Goal: Find specific page/section: Find specific page/section

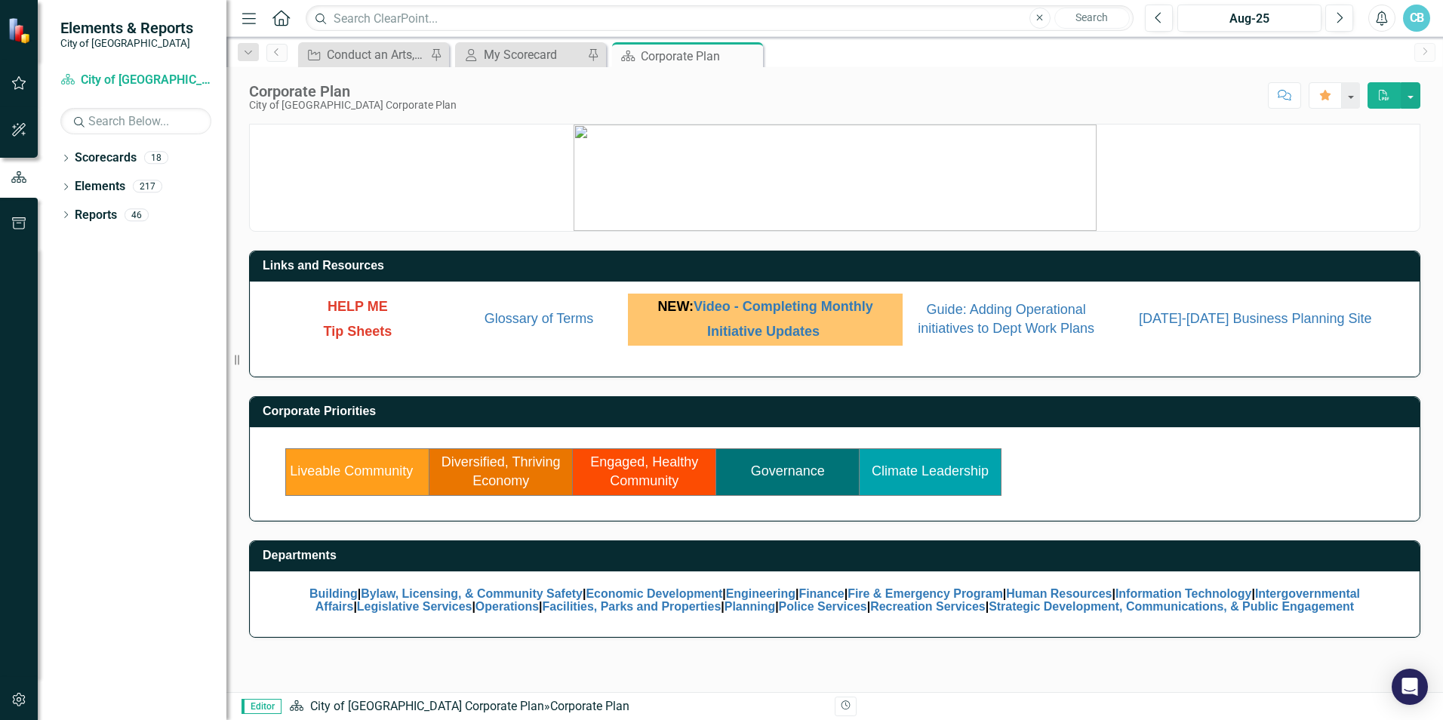
click at [285, 23] on icon "Home" at bounding box center [281, 18] width 20 height 16
click at [70, 160] on icon "Dropdown" at bounding box center [65, 159] width 11 height 8
click at [72, 183] on icon "Dropdown" at bounding box center [73, 185] width 11 height 9
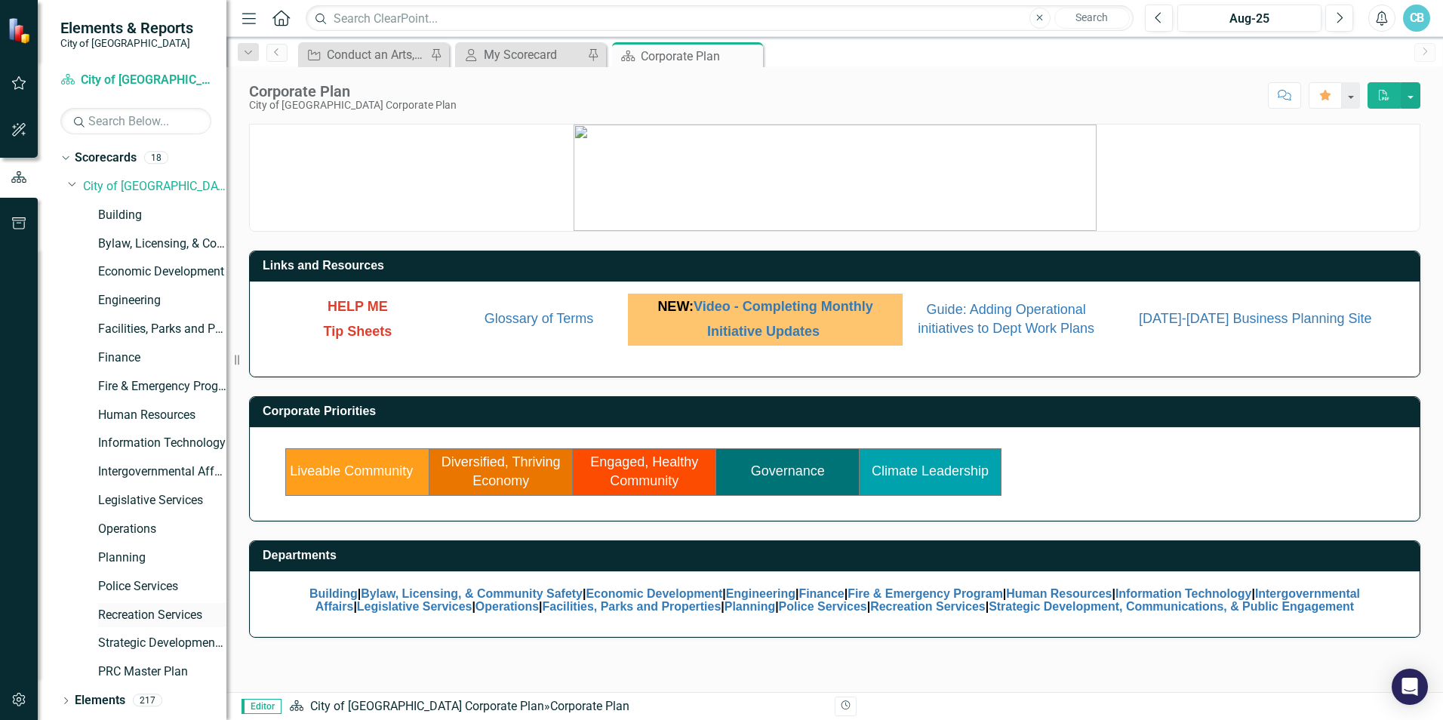
click at [143, 610] on link "Recreation Services" at bounding box center [162, 615] width 128 height 17
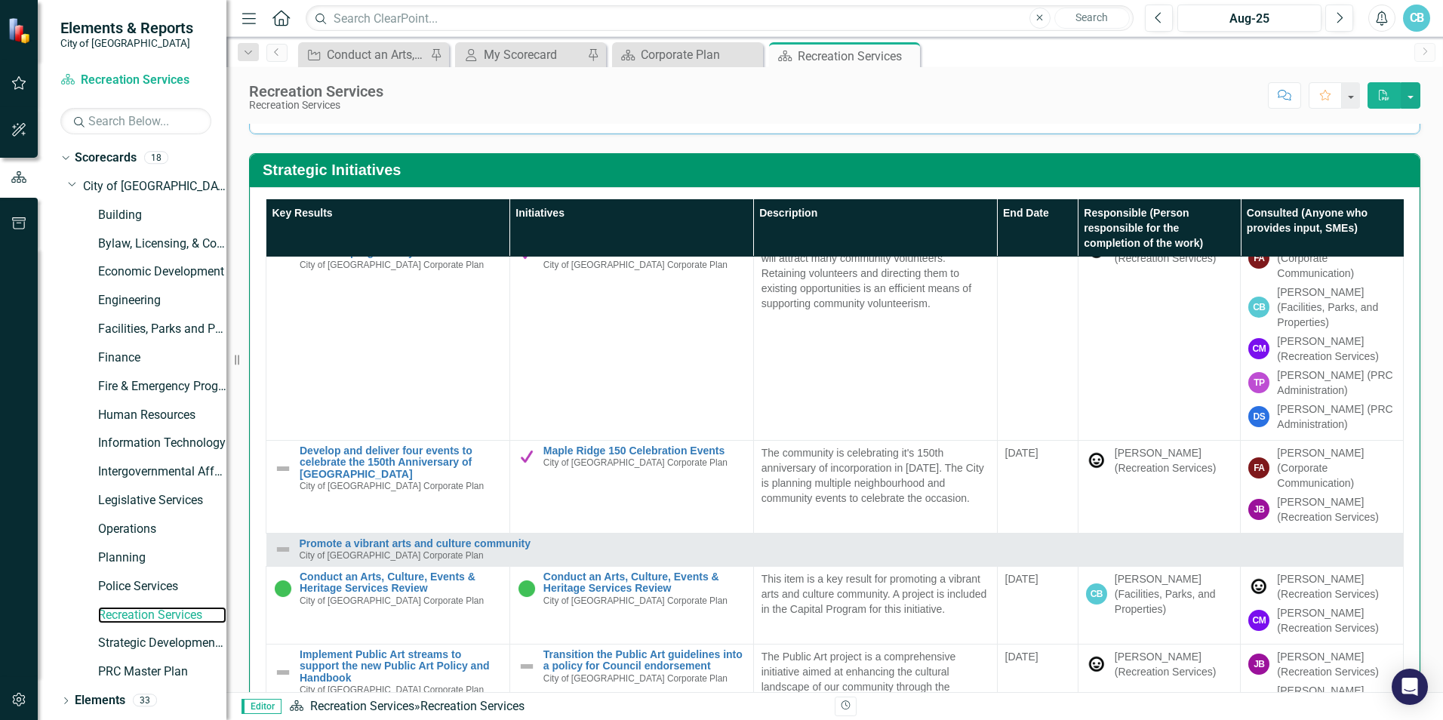
scroll to position [377, 0]
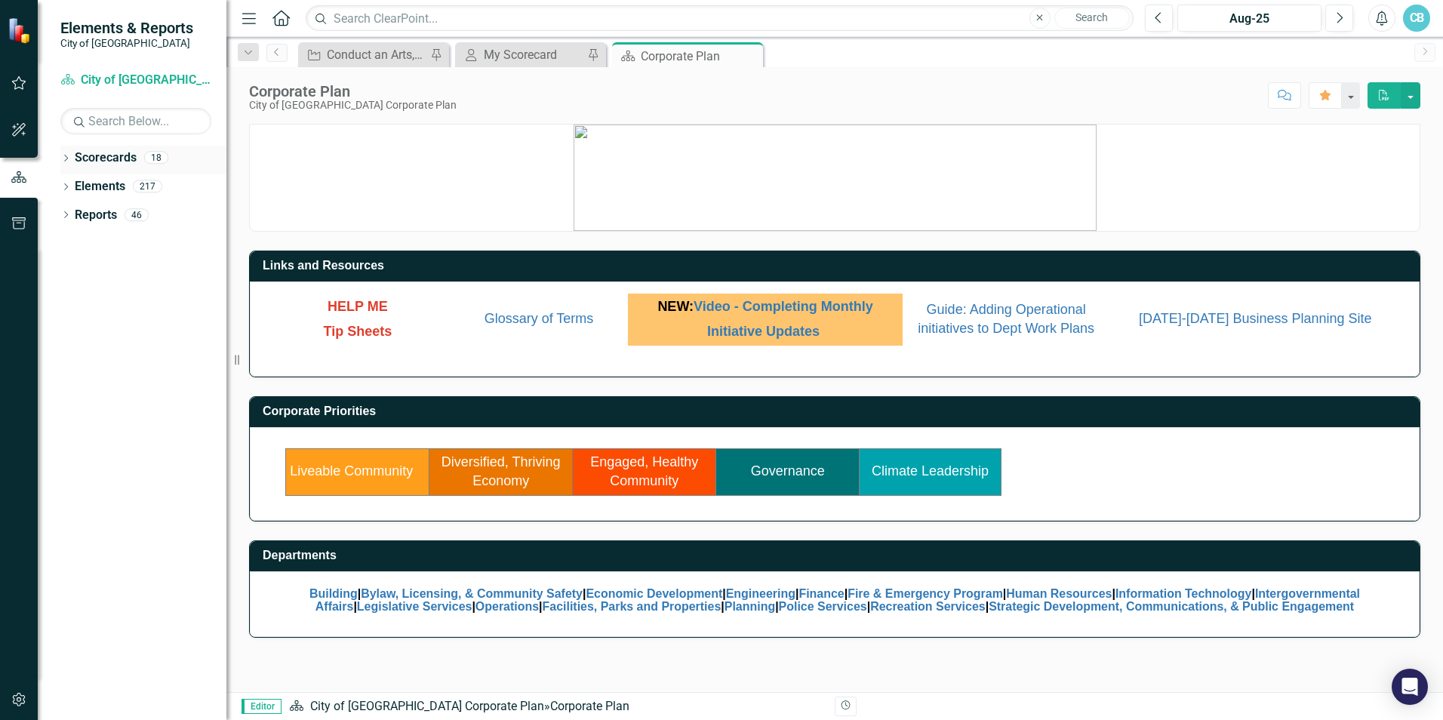
click at [72, 161] on div "Dropdown Scorecards 18" at bounding box center [143, 160] width 166 height 29
click at [66, 155] on icon at bounding box center [66, 158] width 4 height 7
click at [70, 183] on icon "Dropdown" at bounding box center [73, 185] width 11 height 9
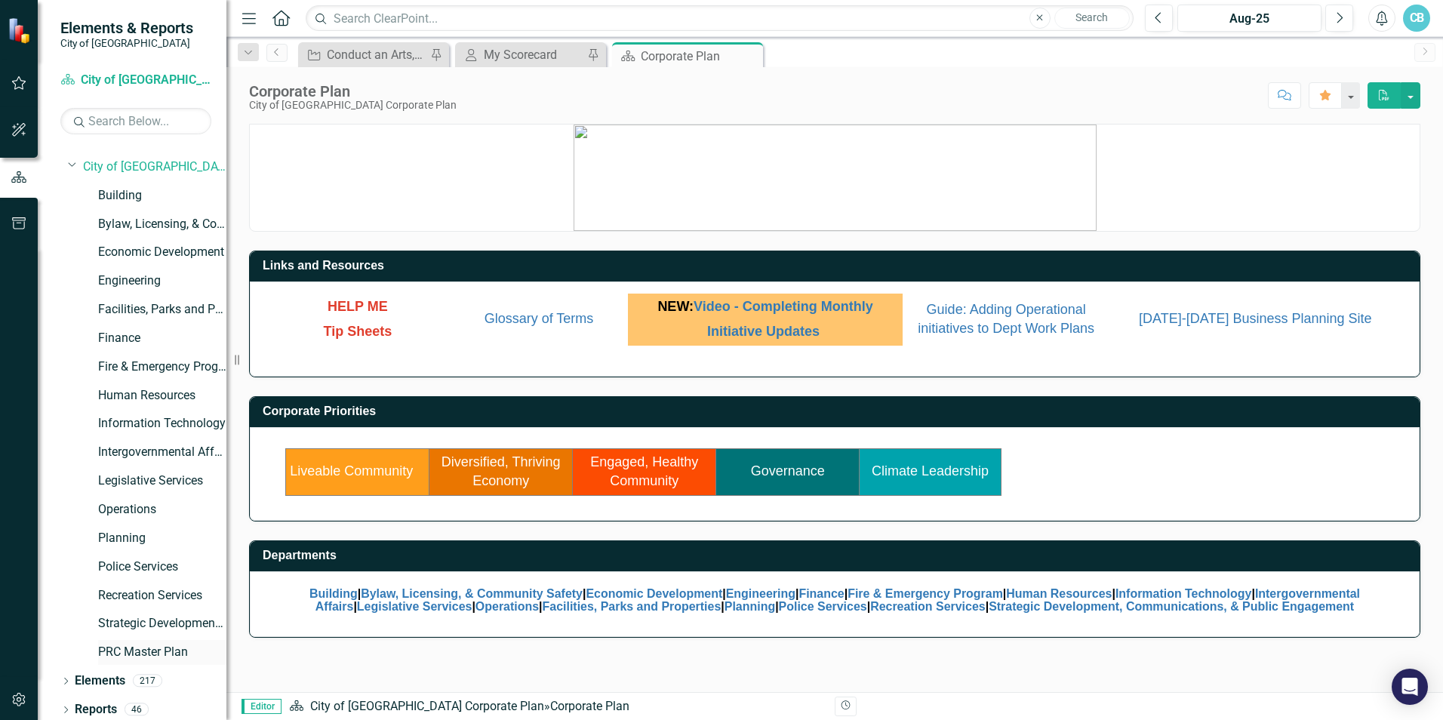
scroll to position [26, 0]
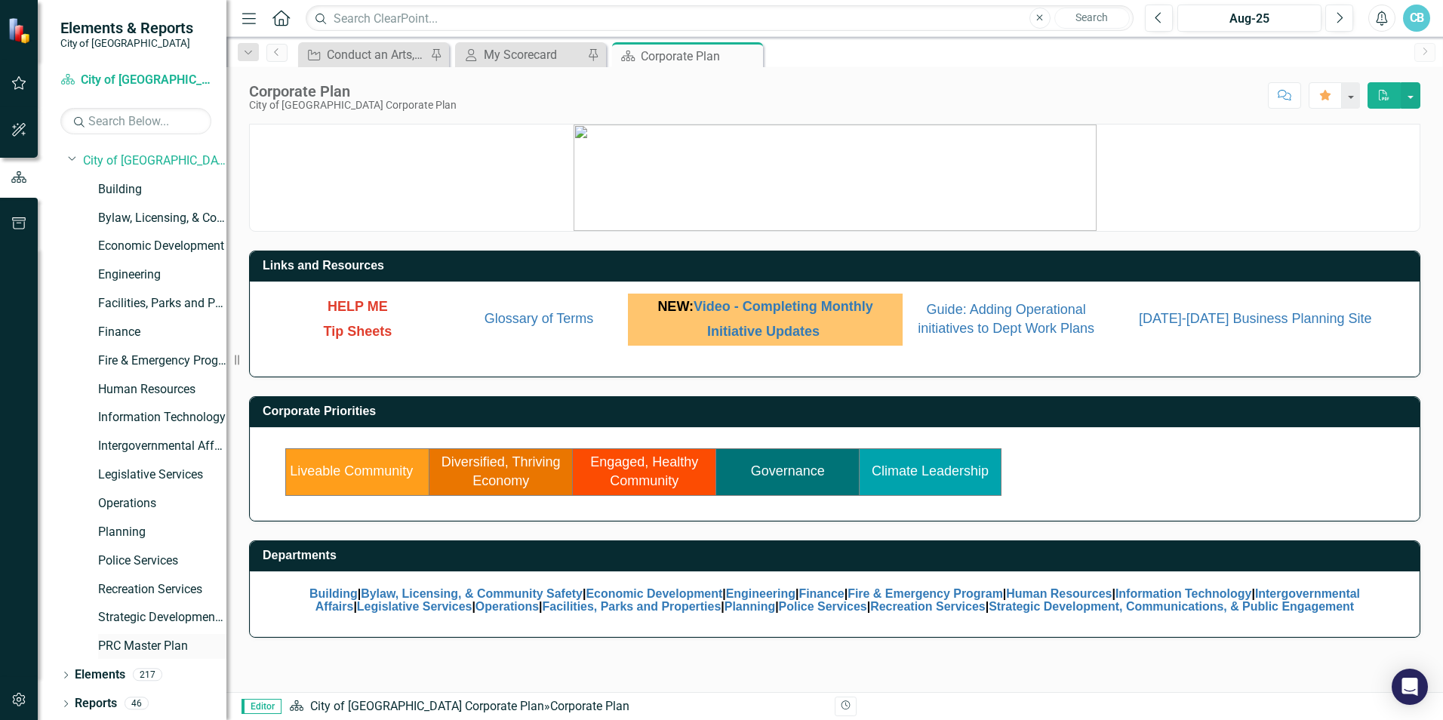
click at [143, 648] on link "PRC Master Plan" at bounding box center [162, 646] width 128 height 17
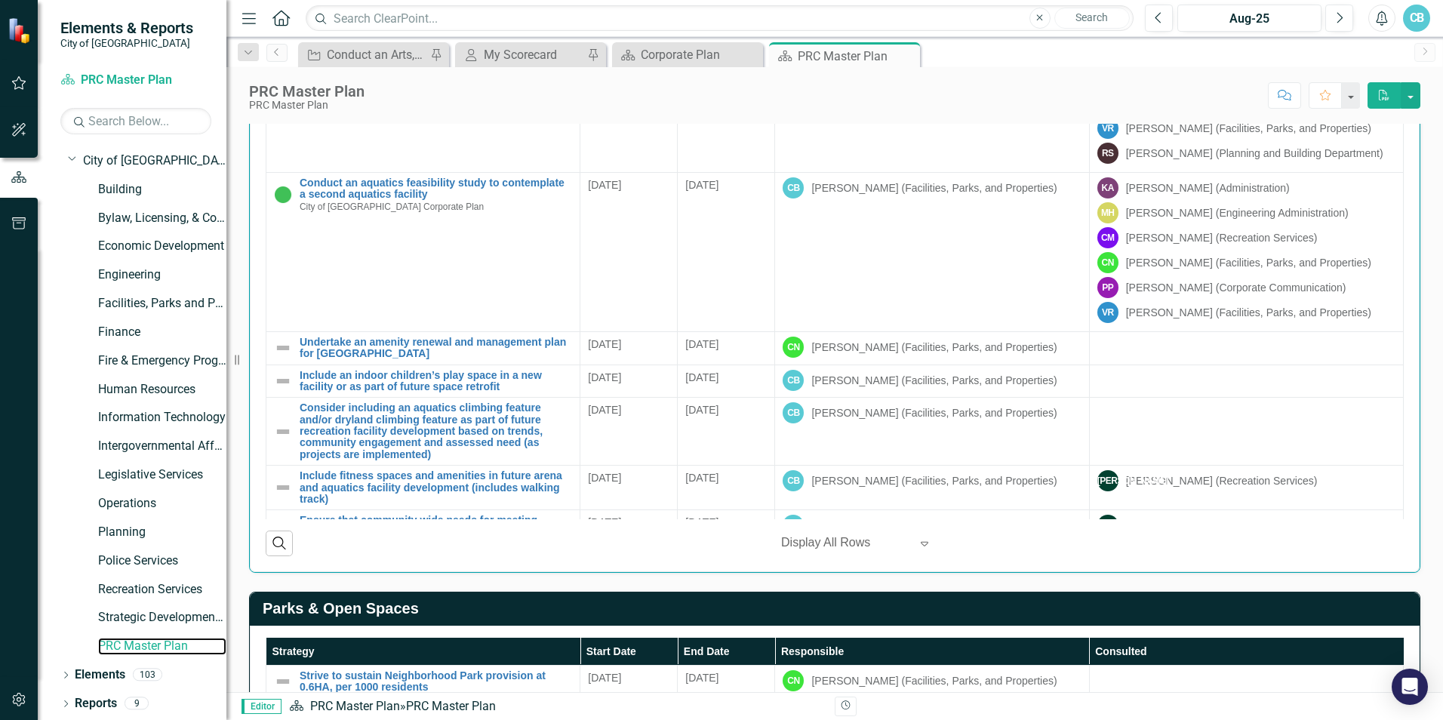
scroll to position [399, 0]
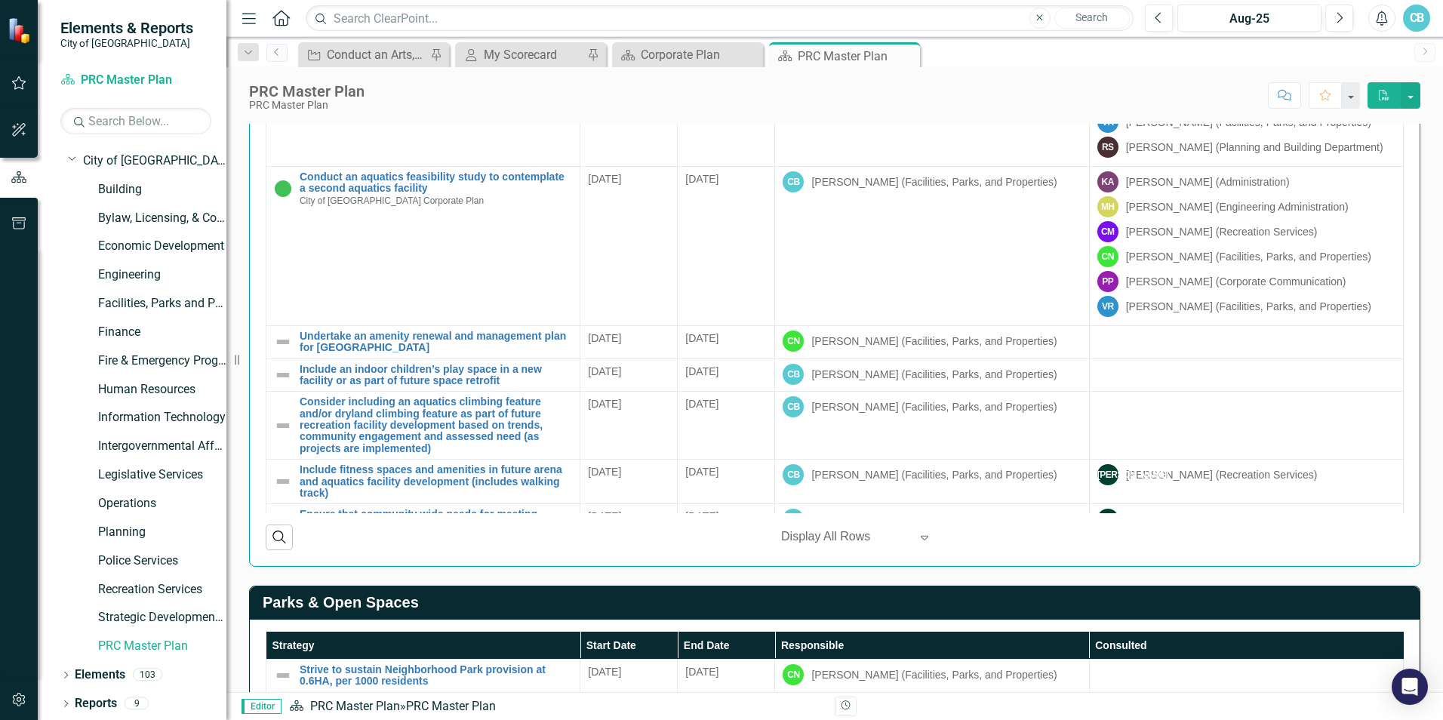
click at [842, 540] on div at bounding box center [845, 537] width 128 height 20
drag, startPoint x: 676, startPoint y: 534, endPoint x: 678, endPoint y: 508, distance: 26.5
click at [676, 532] on div "Search ‹ Previous 1 (current) › Next Display All Rows Expand" at bounding box center [835, 531] width 1138 height 37
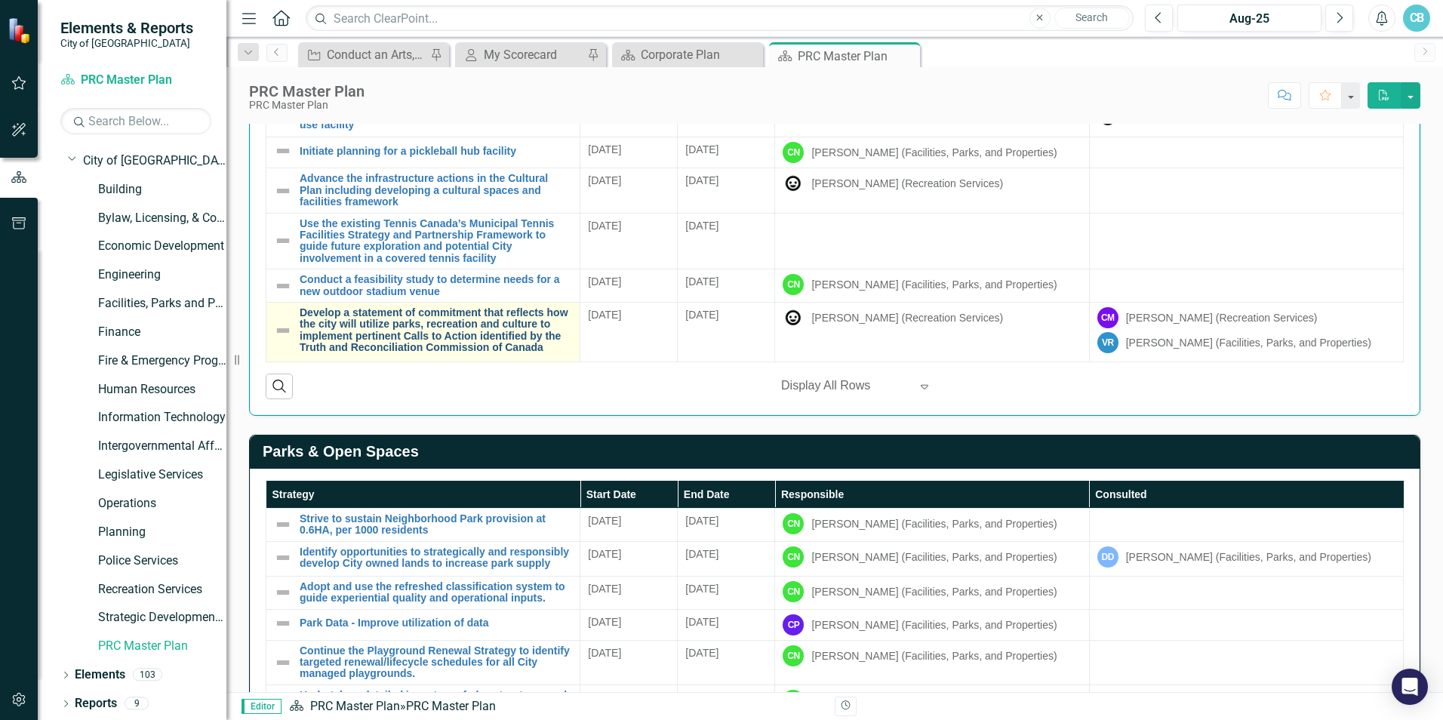
scroll to position [625, 0]
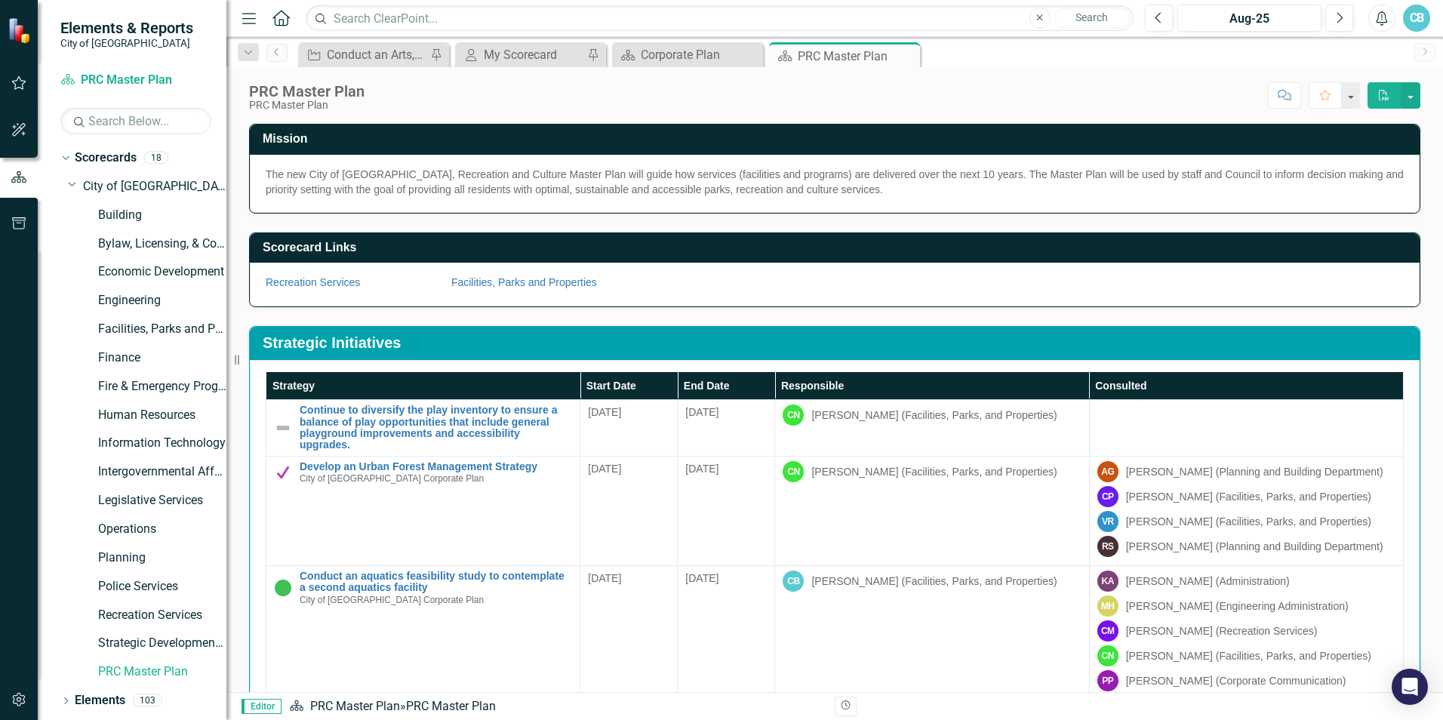
scroll to position [887, 0]
